Goal: Task Accomplishment & Management: Use online tool/utility

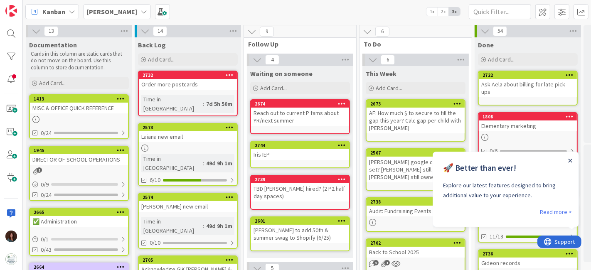
click at [568, 161] on icon "Close Announcement" at bounding box center [570, 161] width 4 height 4
